Goal: Information Seeking & Learning: Find specific fact

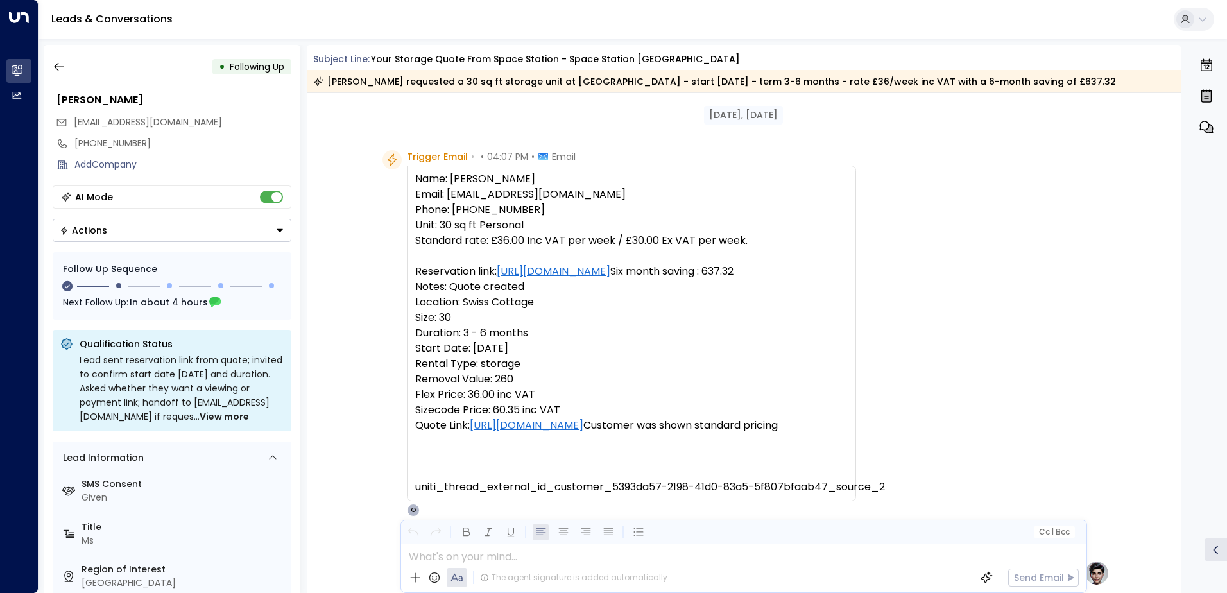
scroll to position [194, 0]
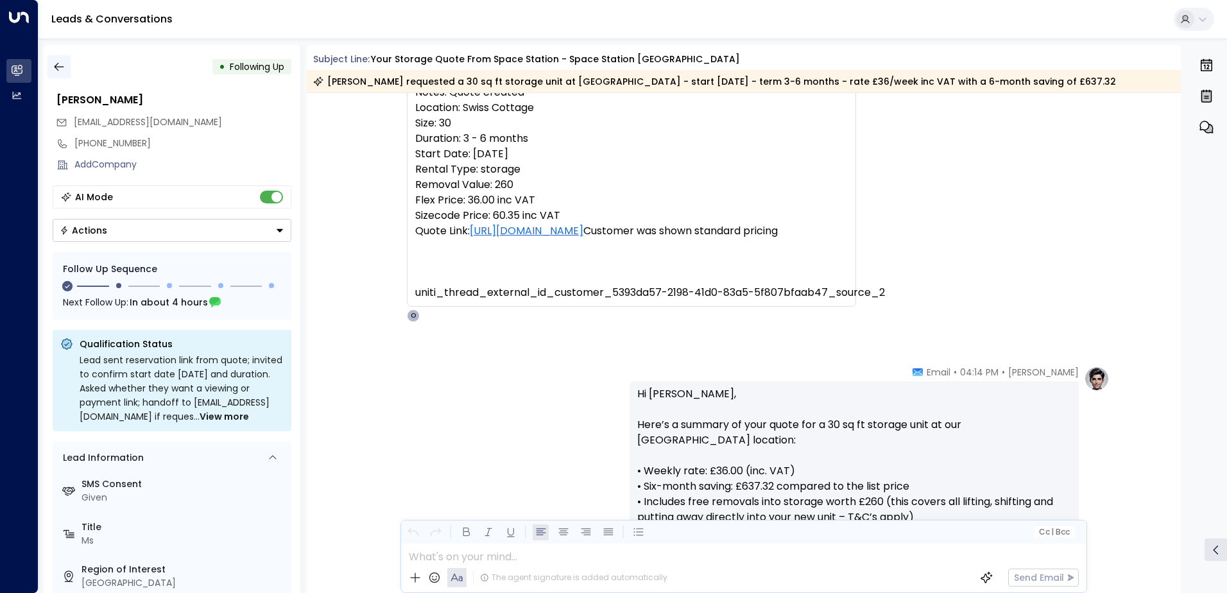
click at [55, 70] on icon "button" at bounding box center [59, 66] width 13 height 13
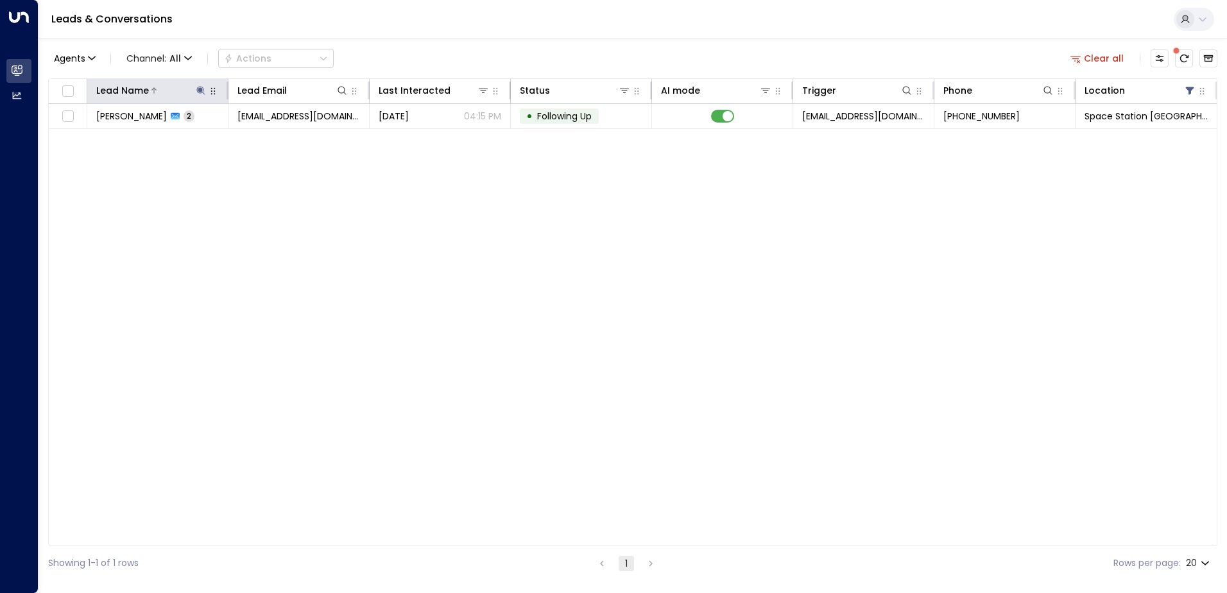
click at [201, 88] on icon at bounding box center [200, 90] width 8 height 8
click at [283, 134] on icon "button" at bounding box center [281, 137] width 8 height 8
click at [256, 139] on input "text" at bounding box center [200, 137] width 177 height 24
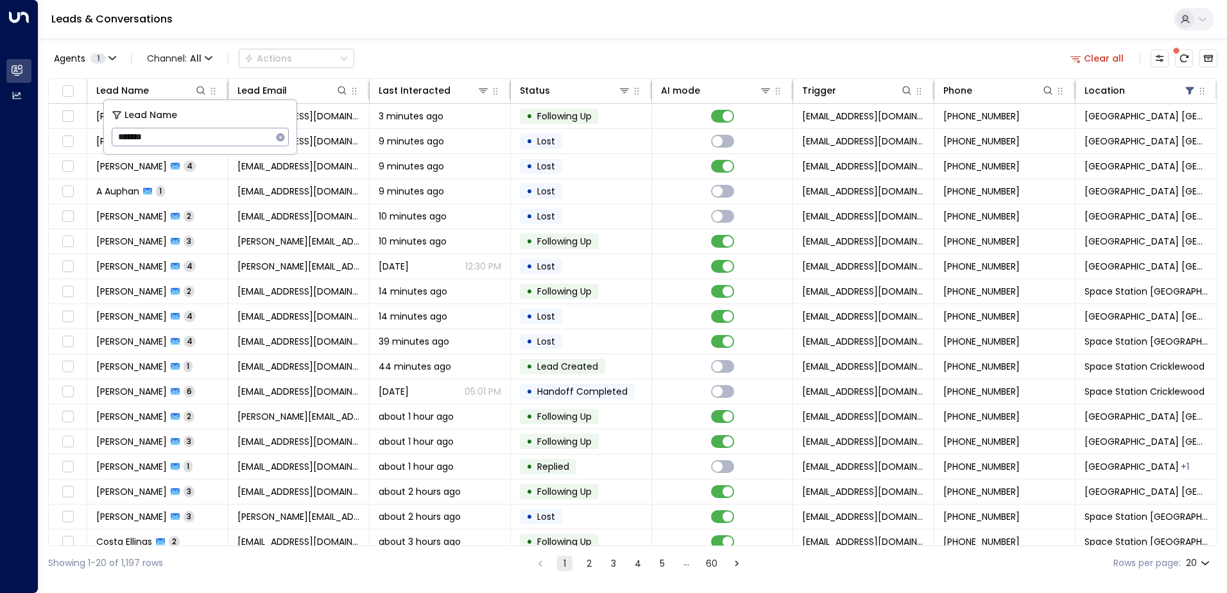
type input "********"
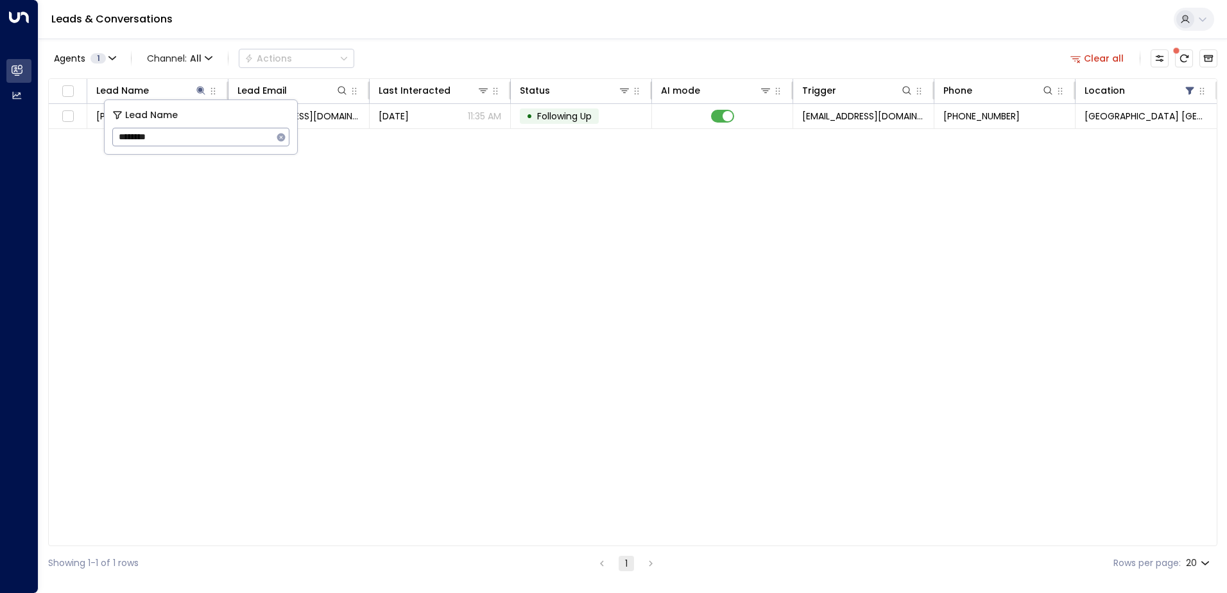
click at [667, 56] on div "Agents 1 Channel: All Actions Clear all" at bounding box center [632, 58] width 1169 height 27
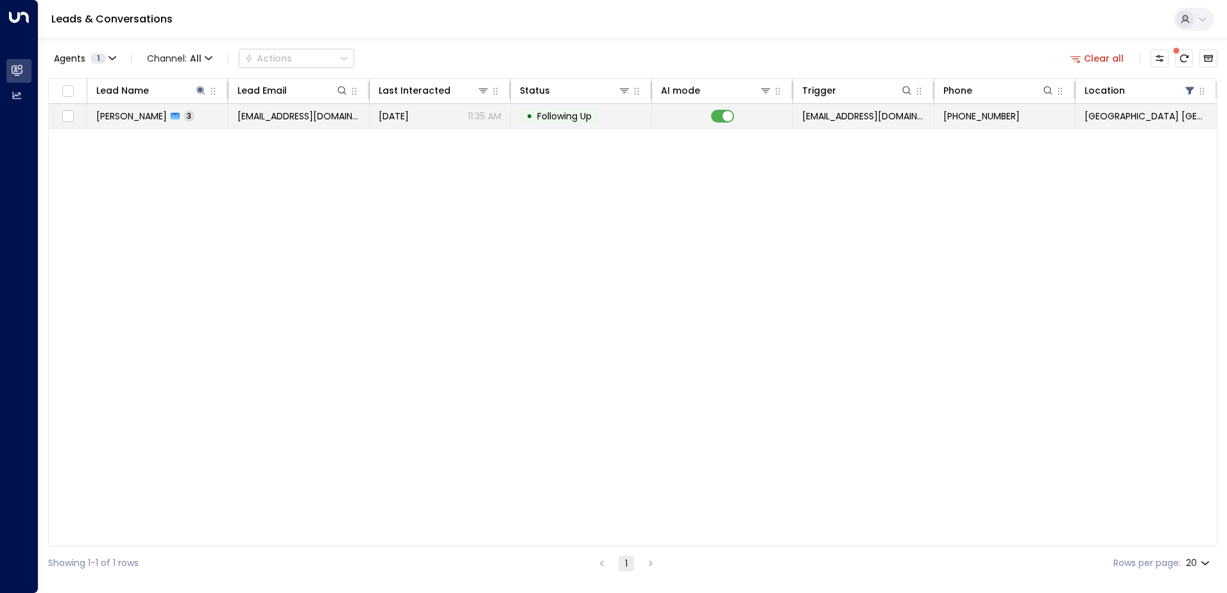
click at [409, 116] on span "[DATE]" at bounding box center [394, 116] width 30 height 13
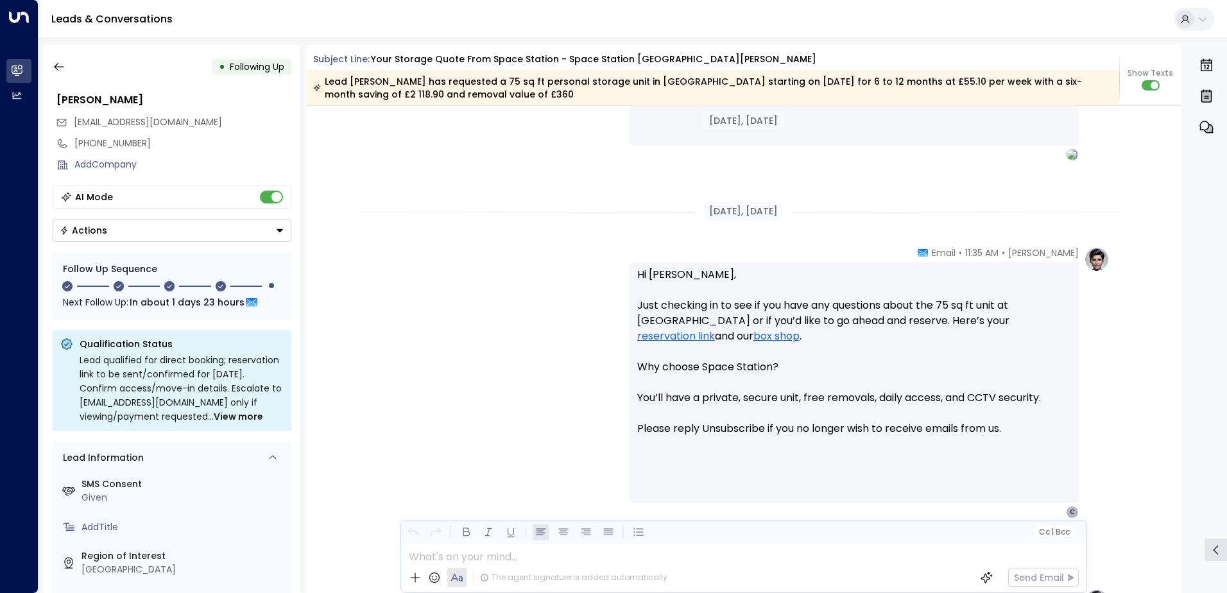
scroll to position [625, 0]
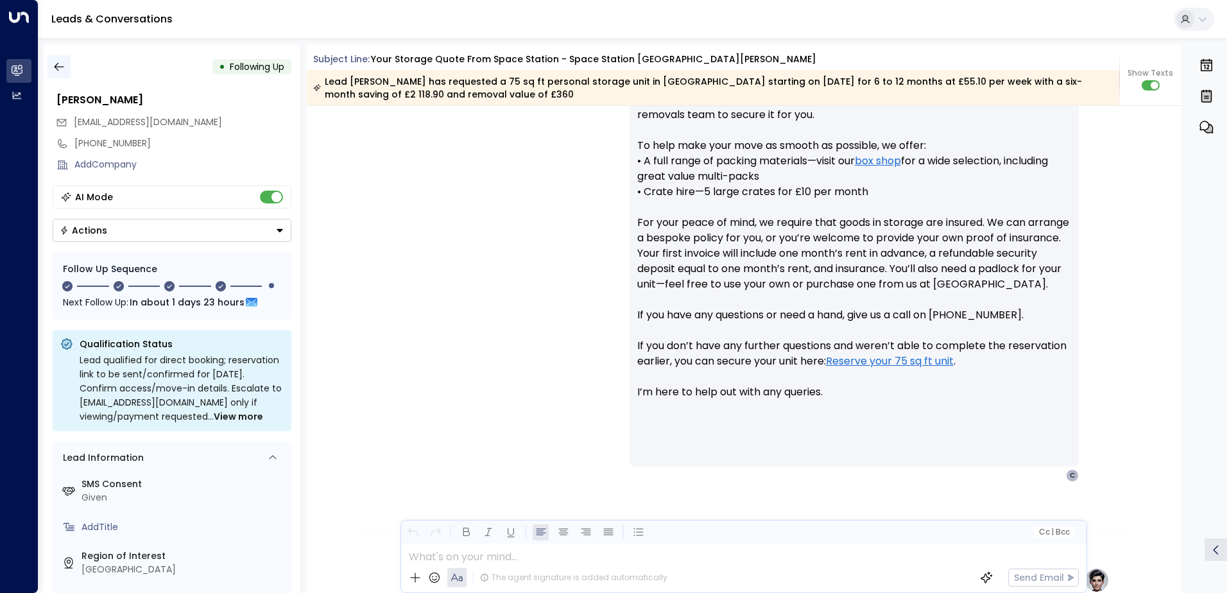
click at [57, 73] on button "button" at bounding box center [58, 66] width 23 height 23
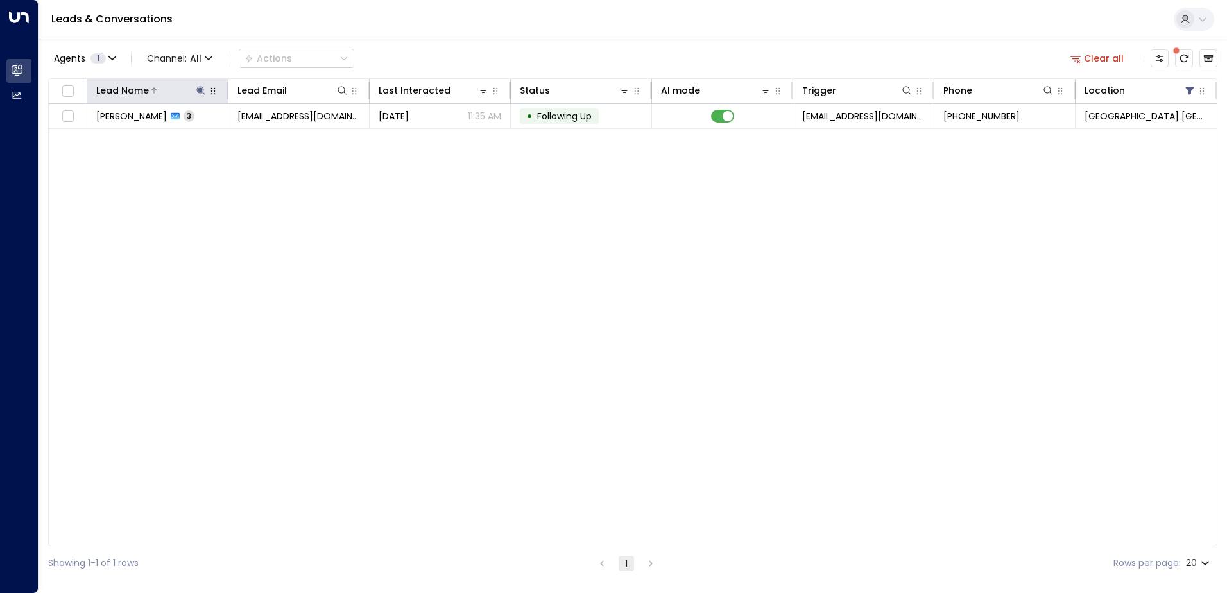
click at [200, 86] on icon at bounding box center [201, 90] width 10 height 10
click at [281, 135] on icon "button" at bounding box center [281, 137] width 8 height 8
click at [232, 139] on input "text" at bounding box center [200, 137] width 177 height 24
type input "******"
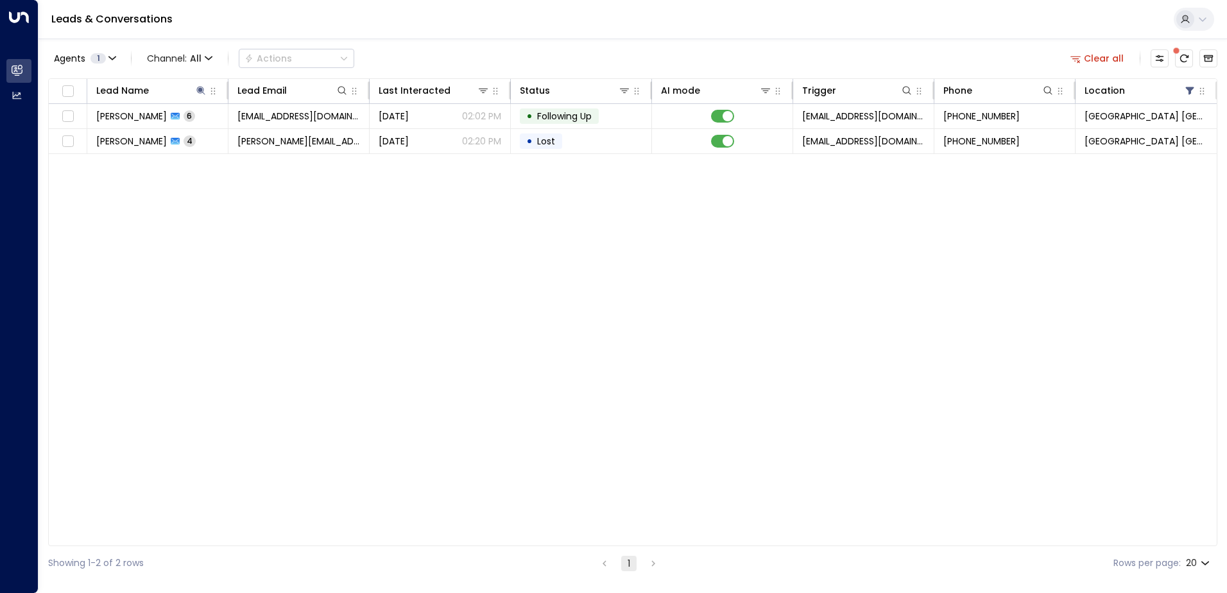
click at [707, 53] on div "Agents 1 Channel: All Actions Clear all" at bounding box center [632, 58] width 1169 height 27
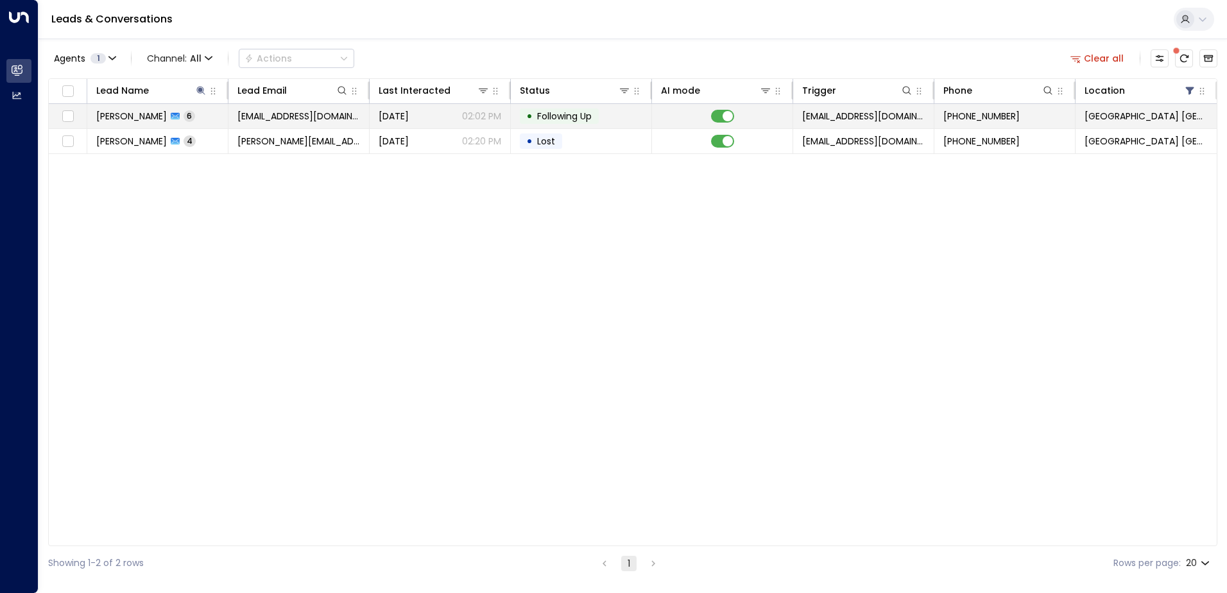
click at [207, 114] on td "[PERSON_NAME] 6" at bounding box center [157, 116] width 141 height 24
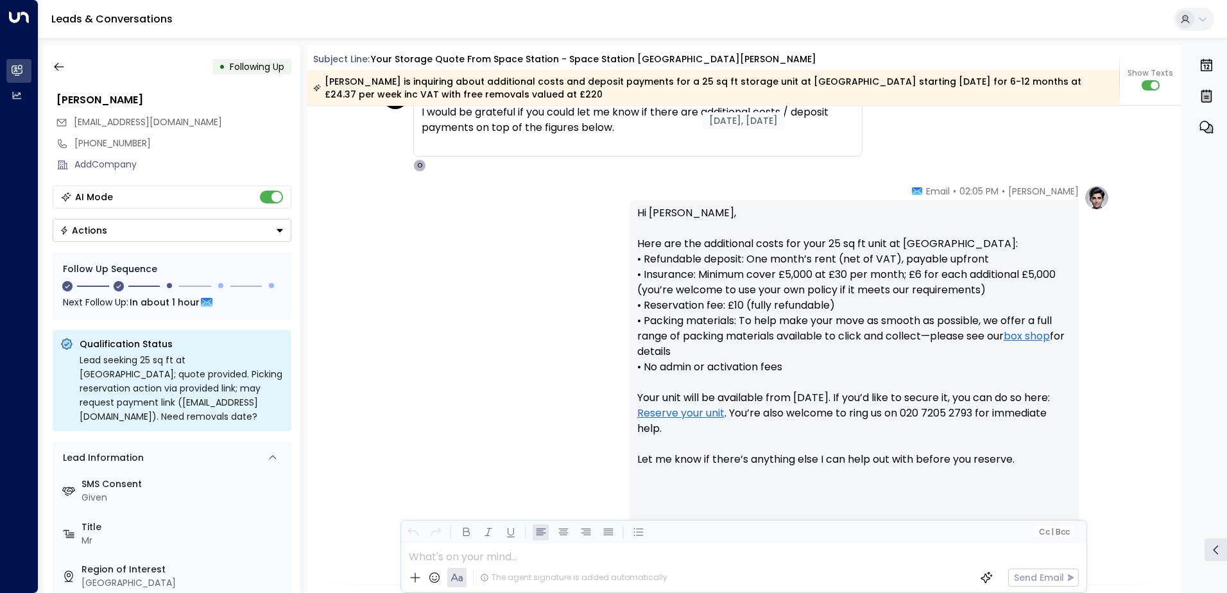
scroll to position [2209, 0]
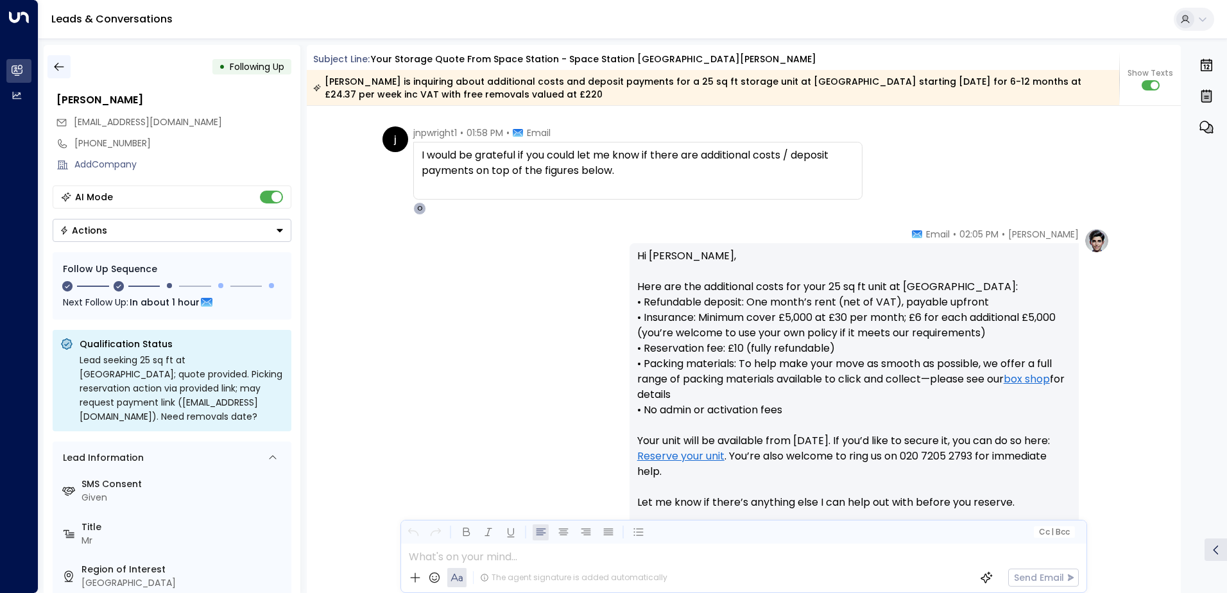
click at [64, 69] on icon "button" at bounding box center [59, 66] width 13 height 13
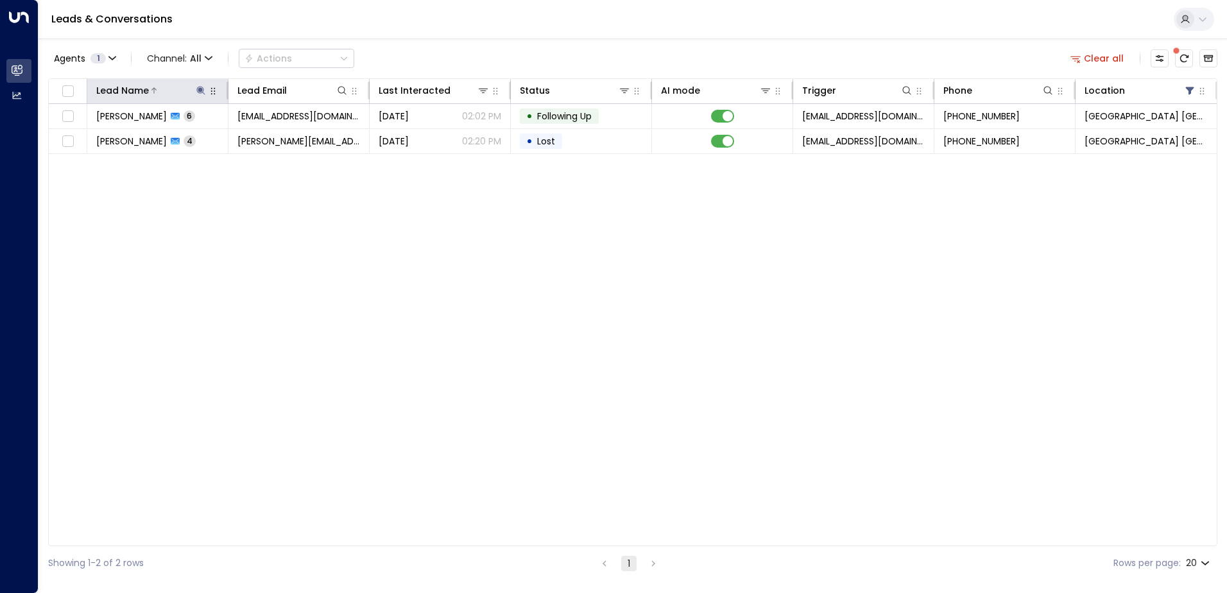
click at [202, 93] on icon at bounding box center [200, 90] width 8 height 8
click at [277, 137] on icon "button" at bounding box center [281, 137] width 10 height 10
click at [254, 137] on input "text" at bounding box center [200, 137] width 177 height 24
type input "*******"
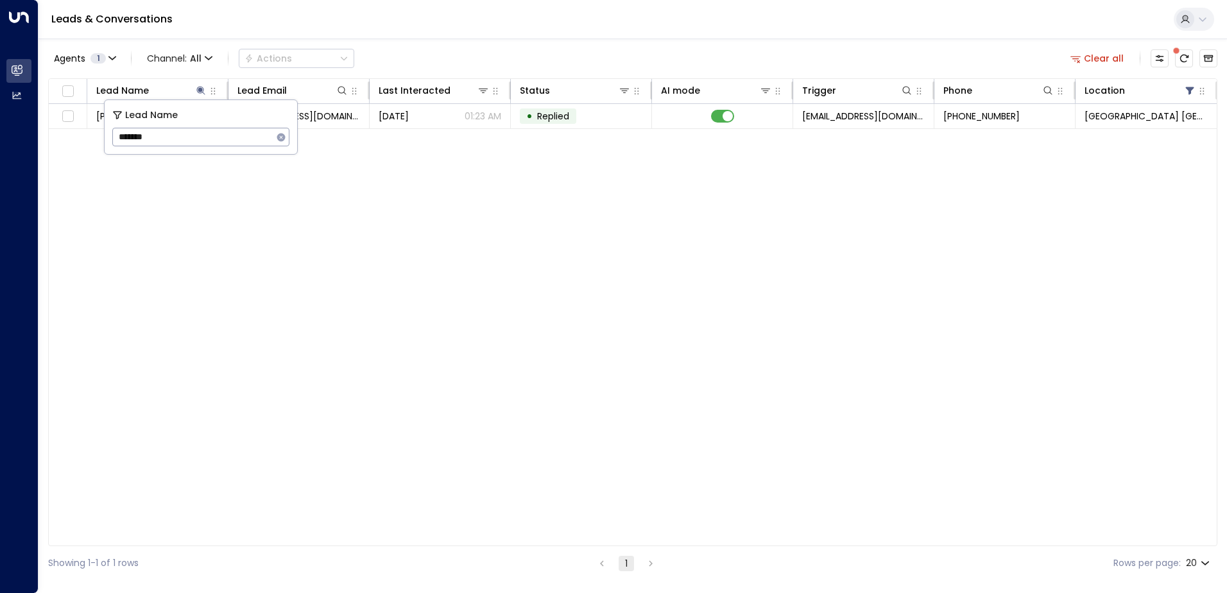
click at [424, 49] on div "Agents 1 Channel: All Actions Clear all" at bounding box center [632, 58] width 1169 height 27
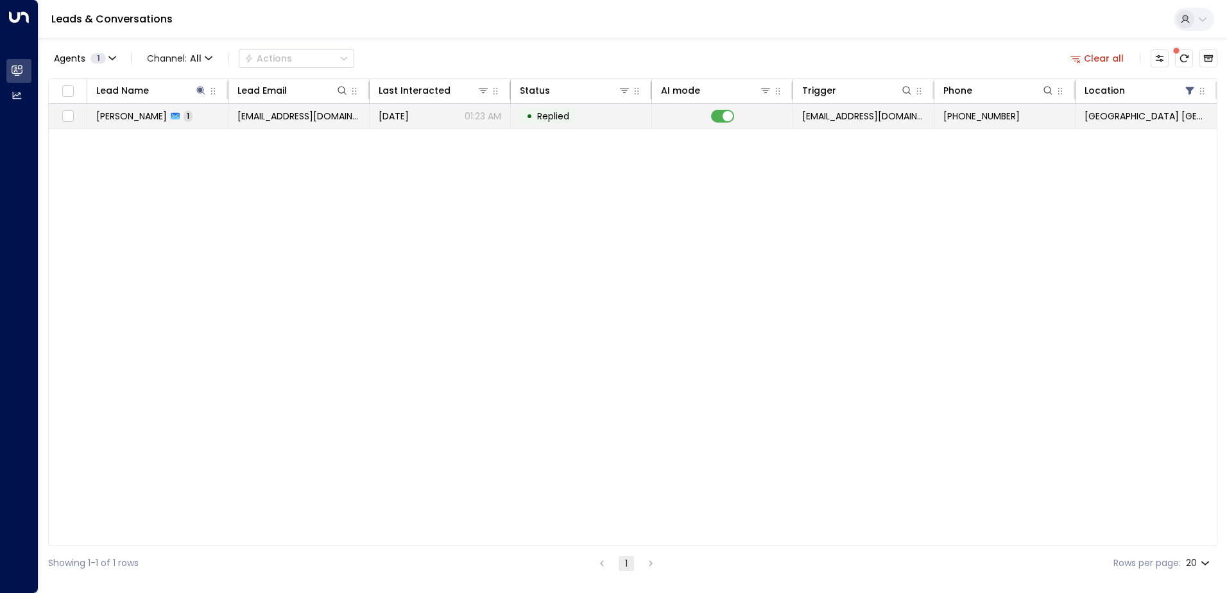
click at [273, 108] on td "[EMAIL_ADDRESS][DOMAIN_NAME]" at bounding box center [298, 116] width 141 height 24
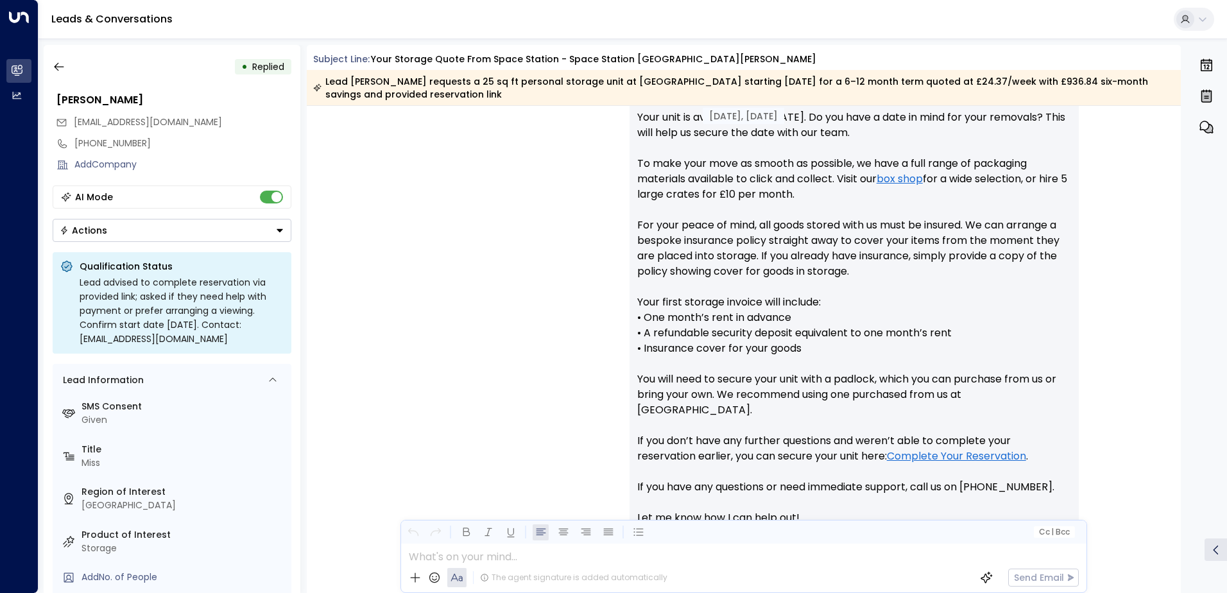
scroll to position [637, 0]
click at [55, 62] on icon "button" at bounding box center [59, 66] width 13 height 13
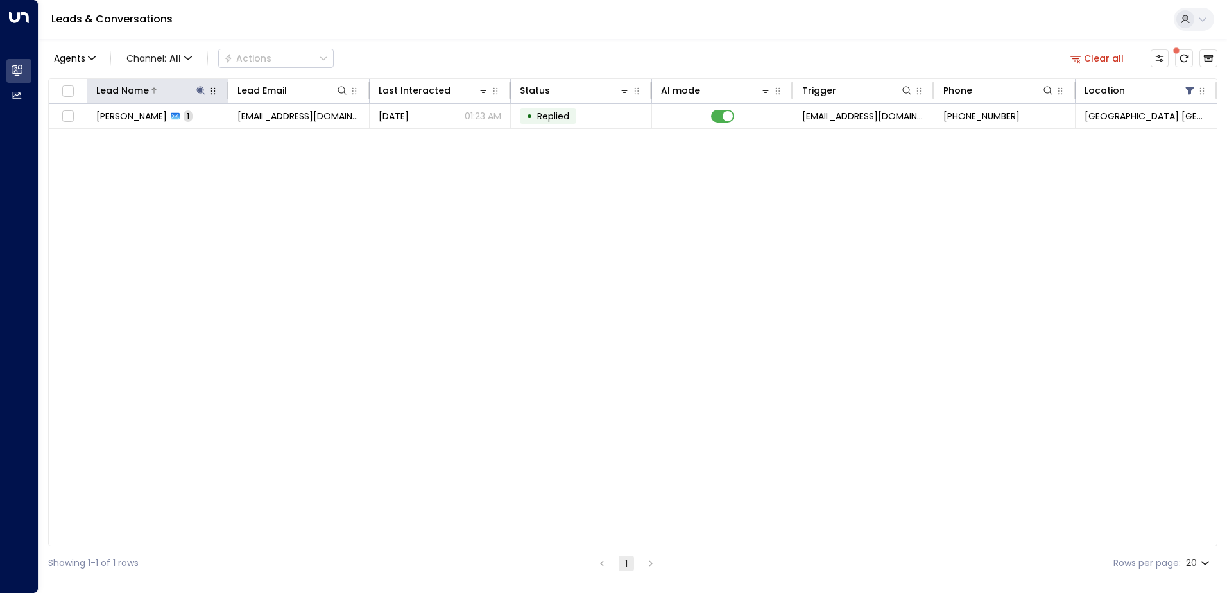
click at [202, 92] on icon at bounding box center [201, 90] width 10 height 10
click at [280, 137] on icon "button" at bounding box center [281, 137] width 10 height 10
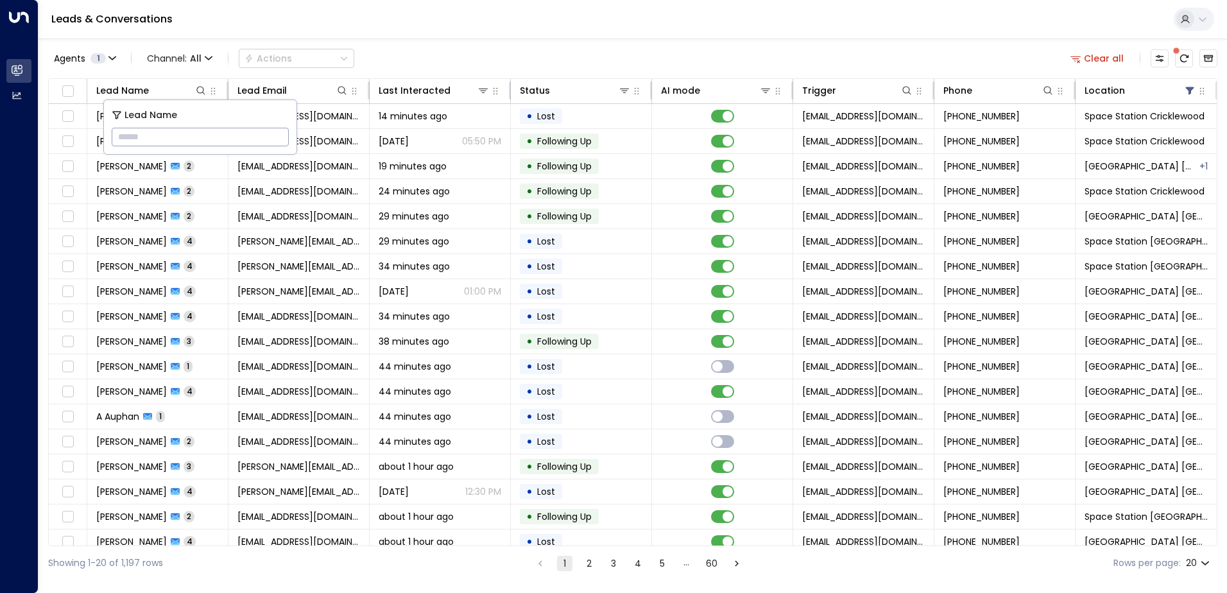
click at [280, 137] on input "text" at bounding box center [200, 137] width 177 height 24
